Goal: Contribute content

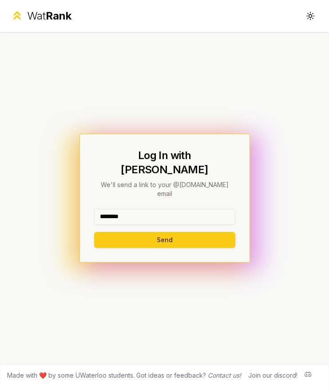
type input "********"
click at [165, 232] on button "Send" at bounding box center [164, 240] width 141 height 16
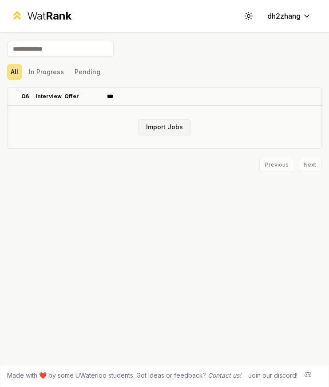
click at [159, 127] on button "Import Jobs" at bounding box center [165, 127] width 52 height 16
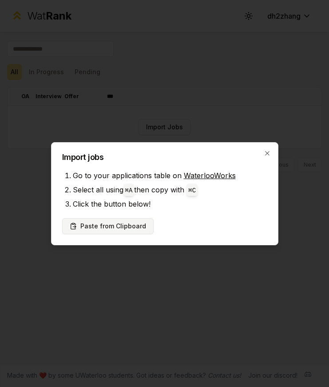
click at [100, 228] on button "Paste from Clipboard" at bounding box center [108, 226] width 92 height 16
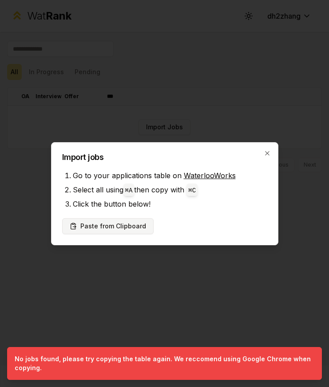
click at [111, 225] on button "Paste from Clipboard" at bounding box center [108, 226] width 92 height 16
click at [118, 227] on button "Paste from Clipboard" at bounding box center [108, 226] width 92 height 16
click at [123, 231] on button "Paste from Clipboard" at bounding box center [108, 226] width 92 height 16
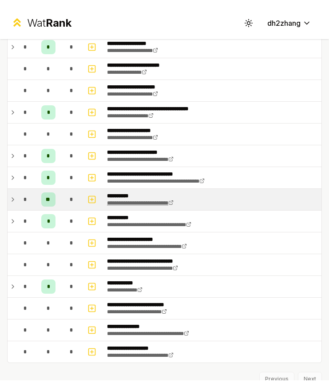
scroll to position [58, 0]
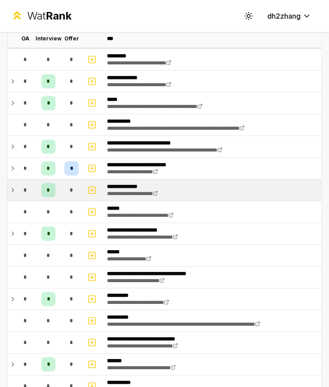
click at [13, 191] on icon at bounding box center [13, 191] width 2 height 4
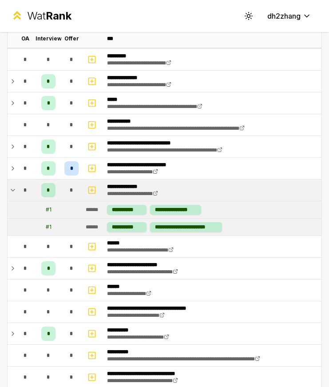
click at [50, 192] on div "*" at bounding box center [48, 190] width 14 height 14
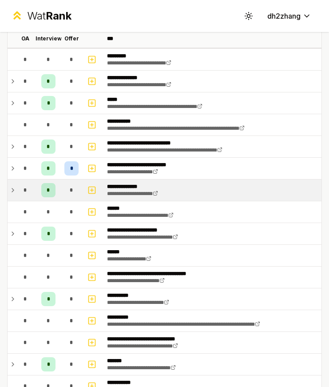
click at [50, 192] on div "*" at bounding box center [48, 190] width 14 height 14
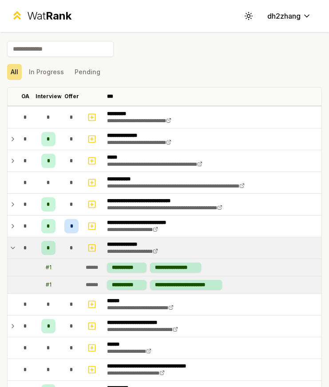
scroll to position [0, 0]
click at [89, 250] on icon "button" at bounding box center [92, 248] width 9 height 11
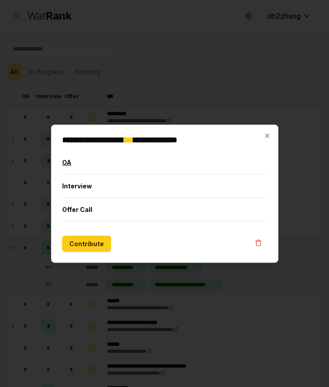
click at [104, 171] on button "OA" at bounding box center [164, 162] width 205 height 23
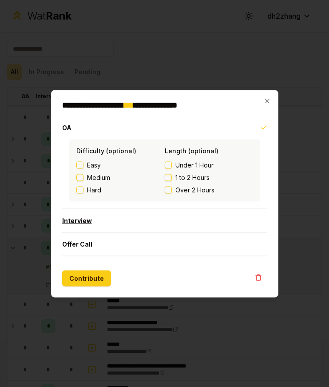
click at [105, 215] on button "Interview" at bounding box center [164, 220] width 205 height 23
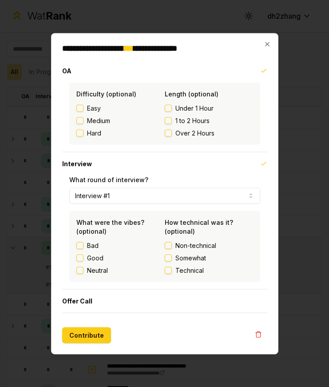
click at [79, 259] on button "Good" at bounding box center [79, 257] width 7 height 7
click at [167, 249] on label "Non-technical" at bounding box center [209, 245] width 88 height 9
click at [167, 249] on button "Non-technical" at bounding box center [168, 245] width 7 height 7
click at [80, 333] on button "Contribute" at bounding box center [86, 335] width 49 height 16
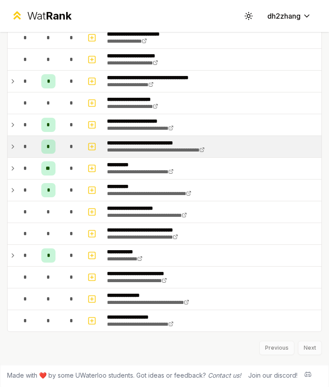
scroll to position [473, 0]
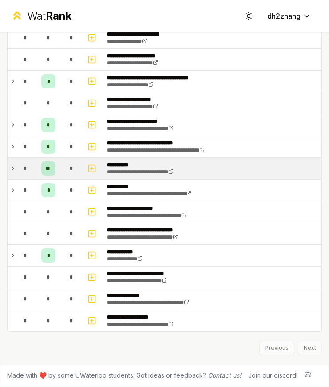
click at [16, 167] on td "*" at bounding box center [25, 168] width 21 height 21
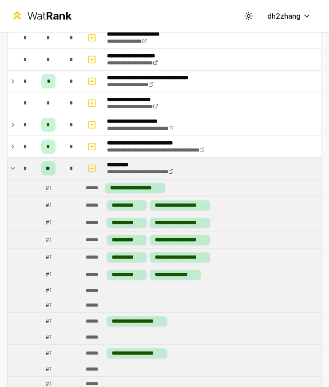
click at [15, 167] on td "*" at bounding box center [25, 168] width 21 height 21
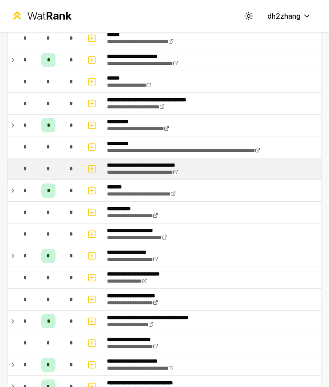
scroll to position [218, 0]
